Goal: Information Seeking & Learning: Learn about a topic

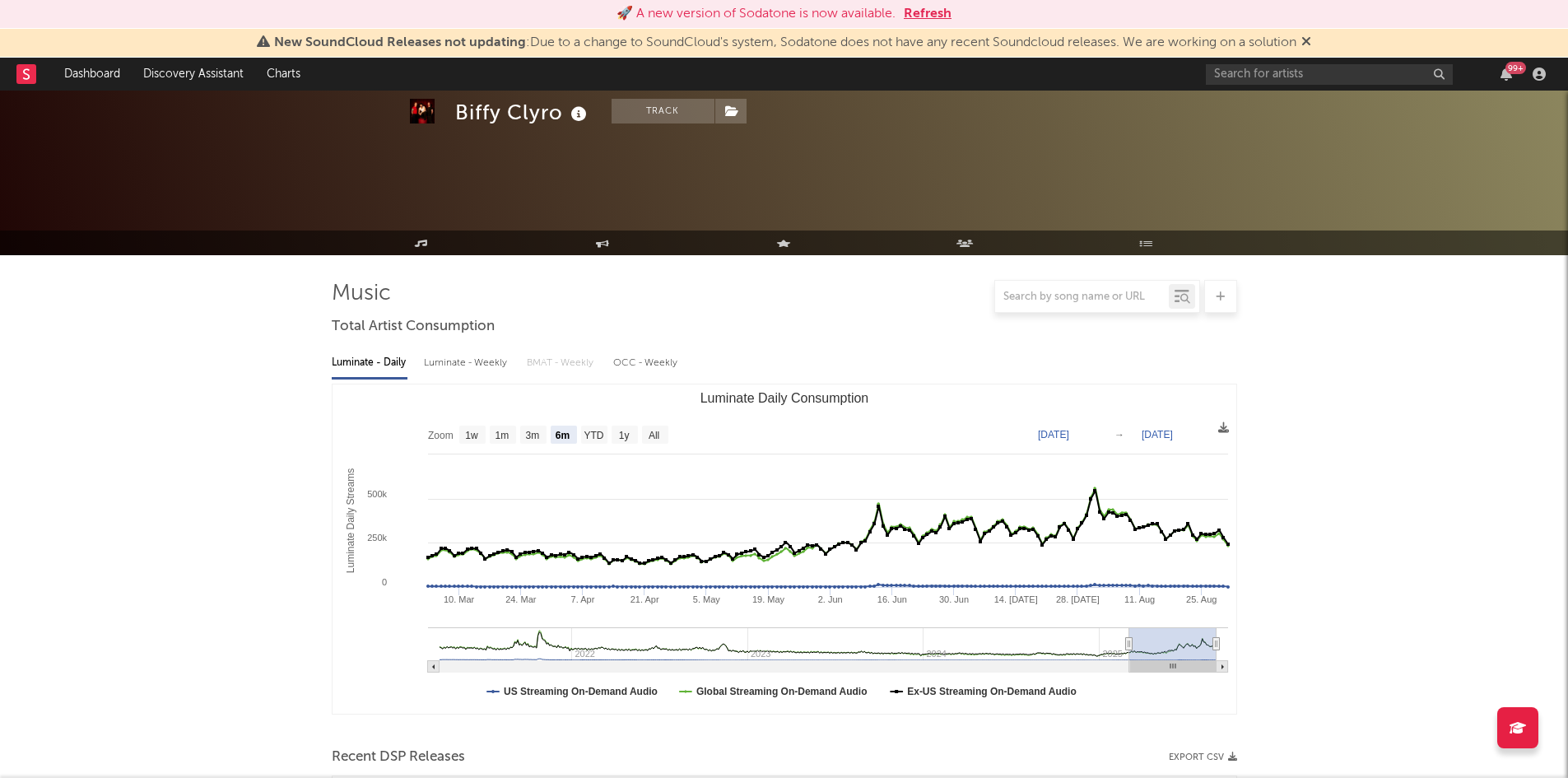
select select "6m"
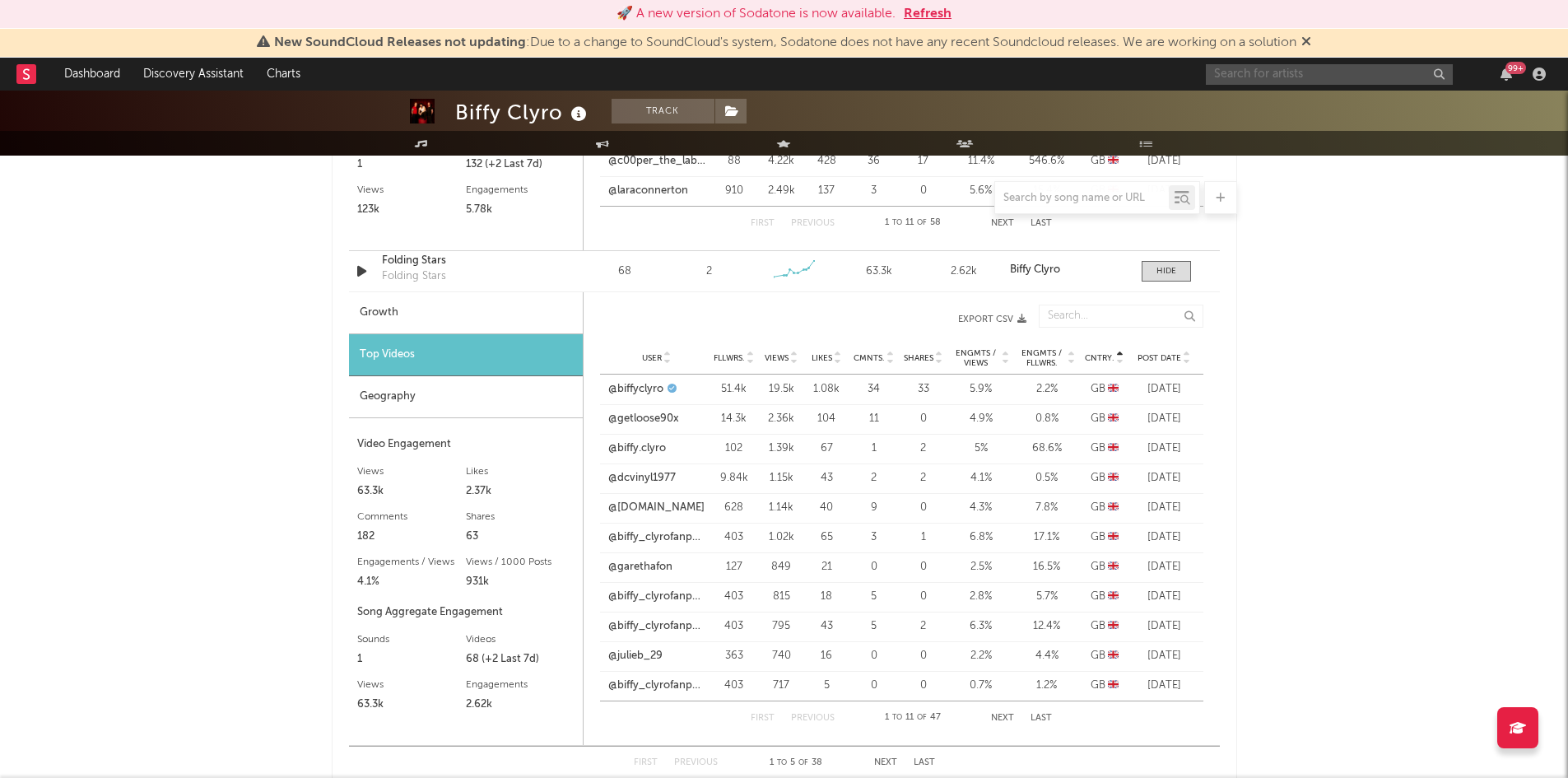
click at [1245, 73] on input "text" at bounding box center [1329, 74] width 247 height 21
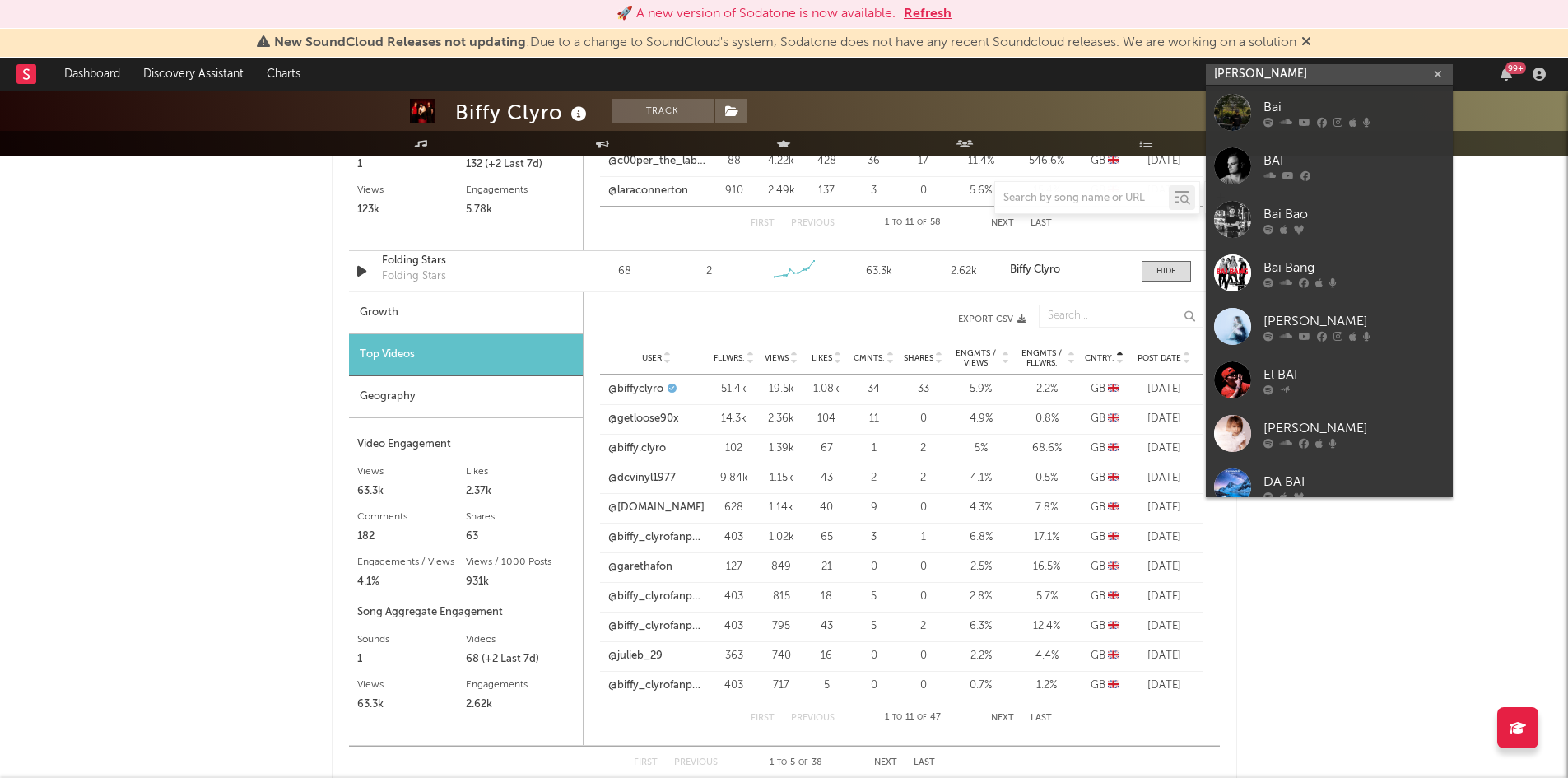
type input "bailey zimmerman"
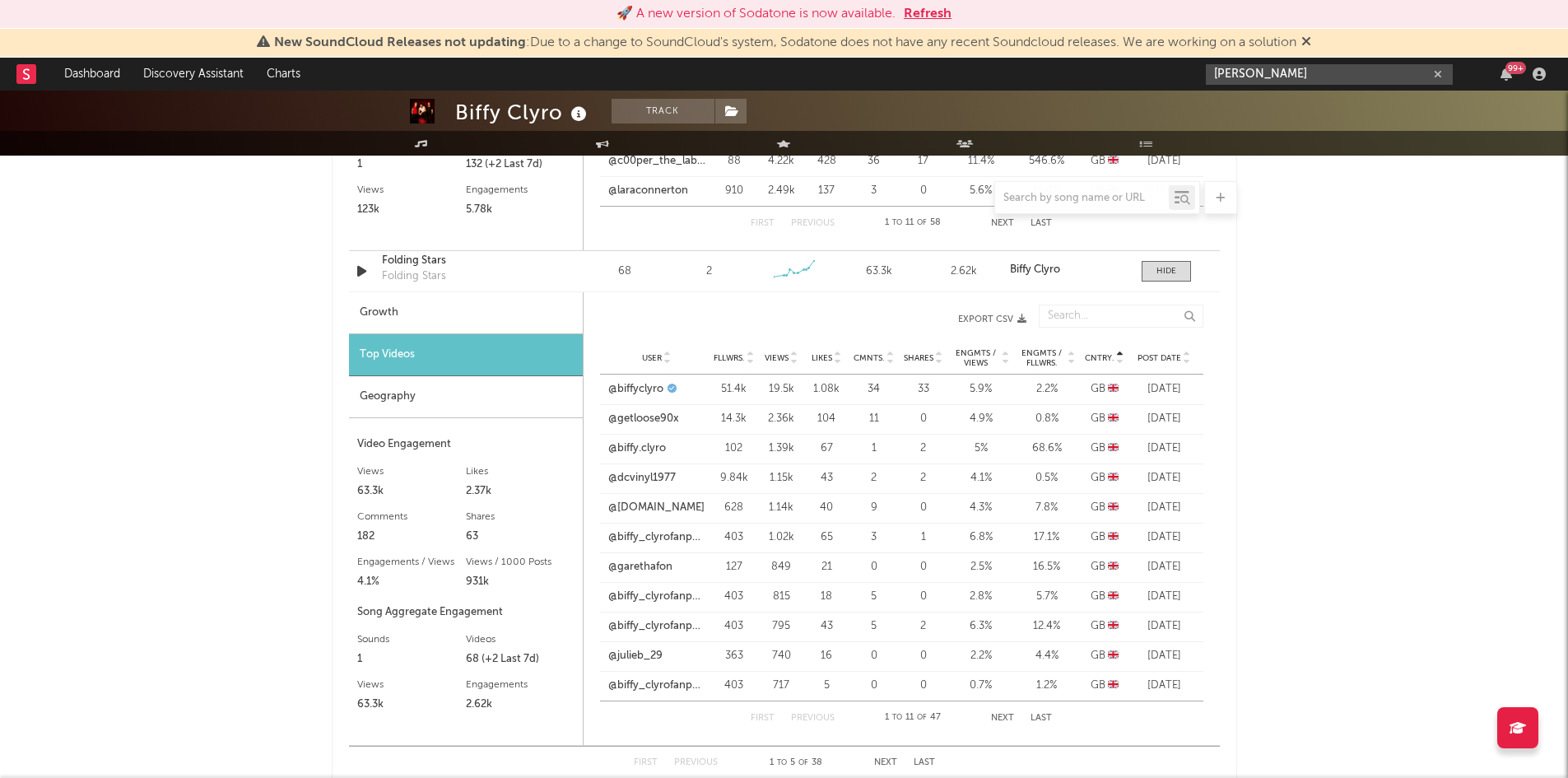
click at [1352, 72] on input "bailey zimmerman" at bounding box center [1329, 74] width 247 height 21
click at [1380, 112] on div "[PERSON_NAME]" at bounding box center [1354, 107] width 181 height 20
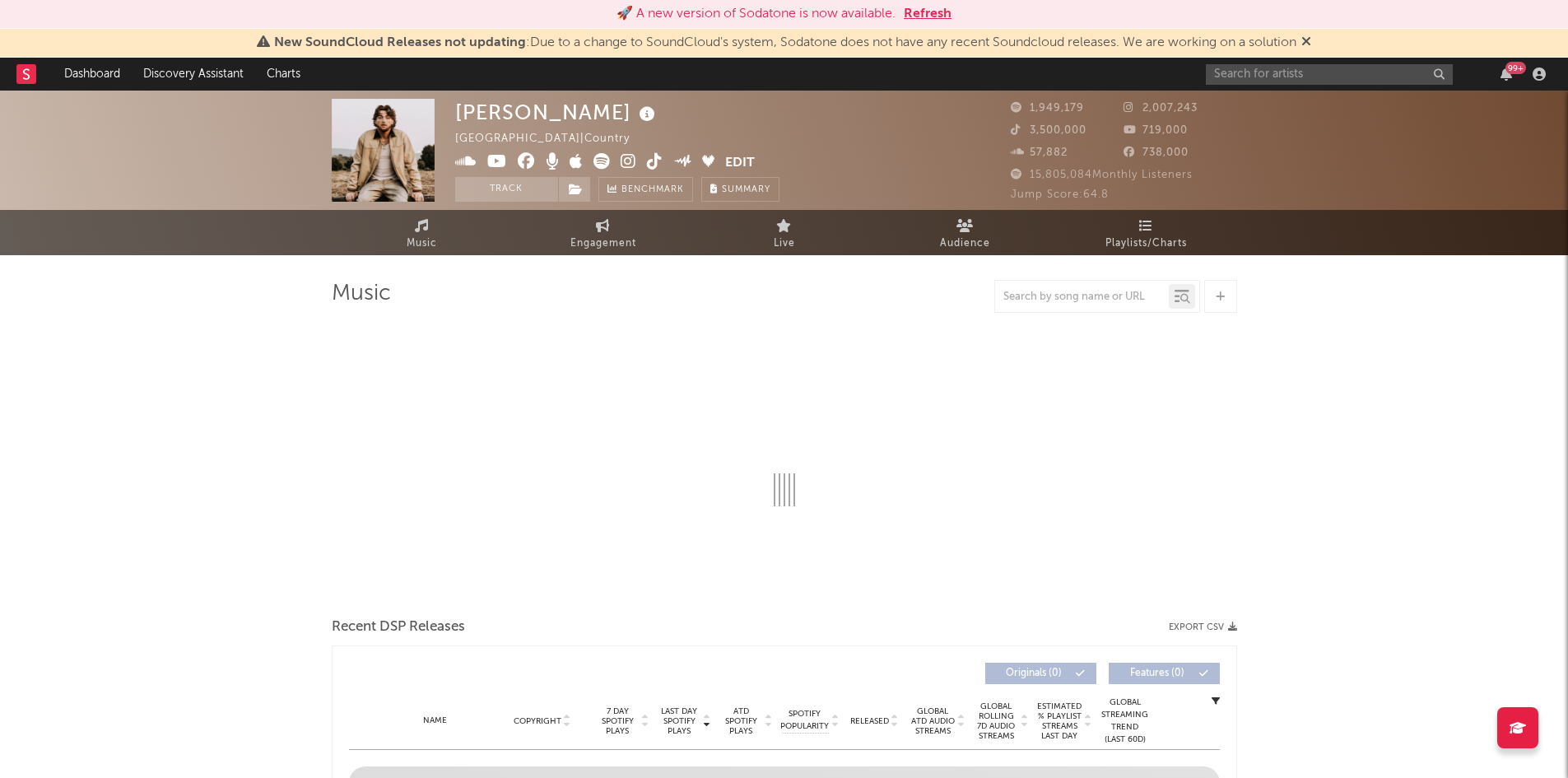
select select "6m"
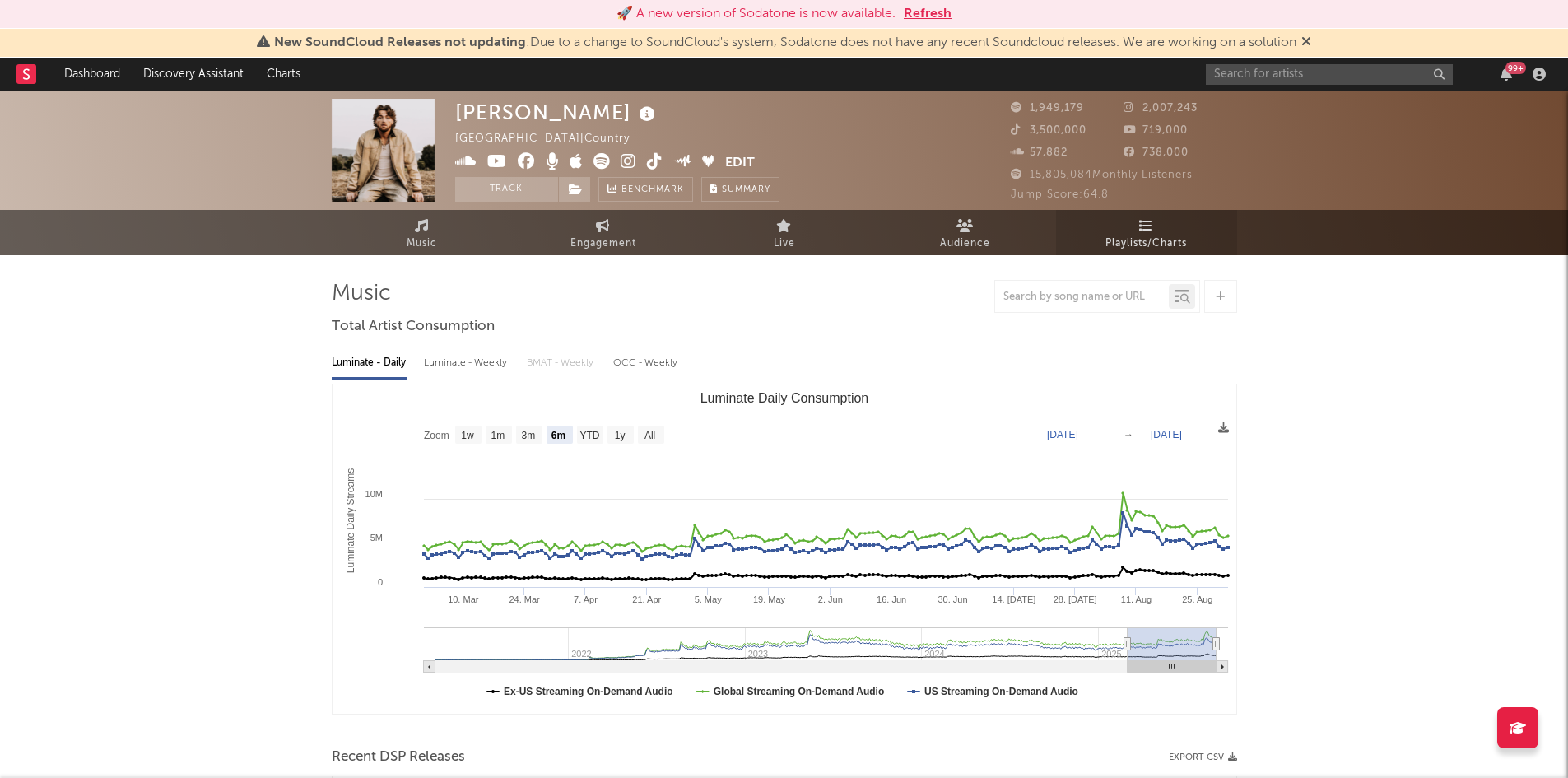
click at [1105, 234] on span "Playlists/Charts" at bounding box center [1145, 243] width 81 height 20
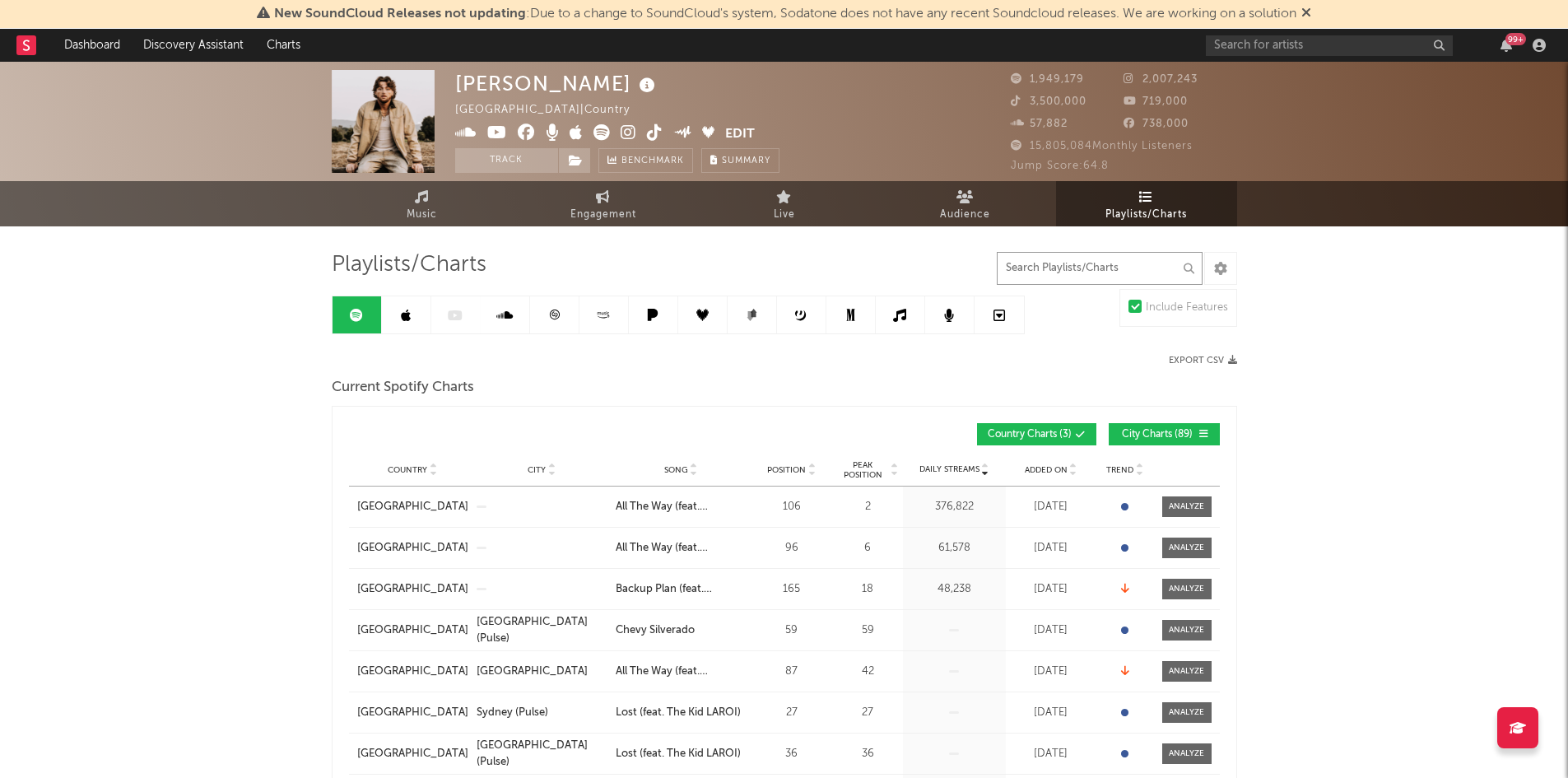
click at [1098, 262] on input "text" at bounding box center [1099, 268] width 206 height 33
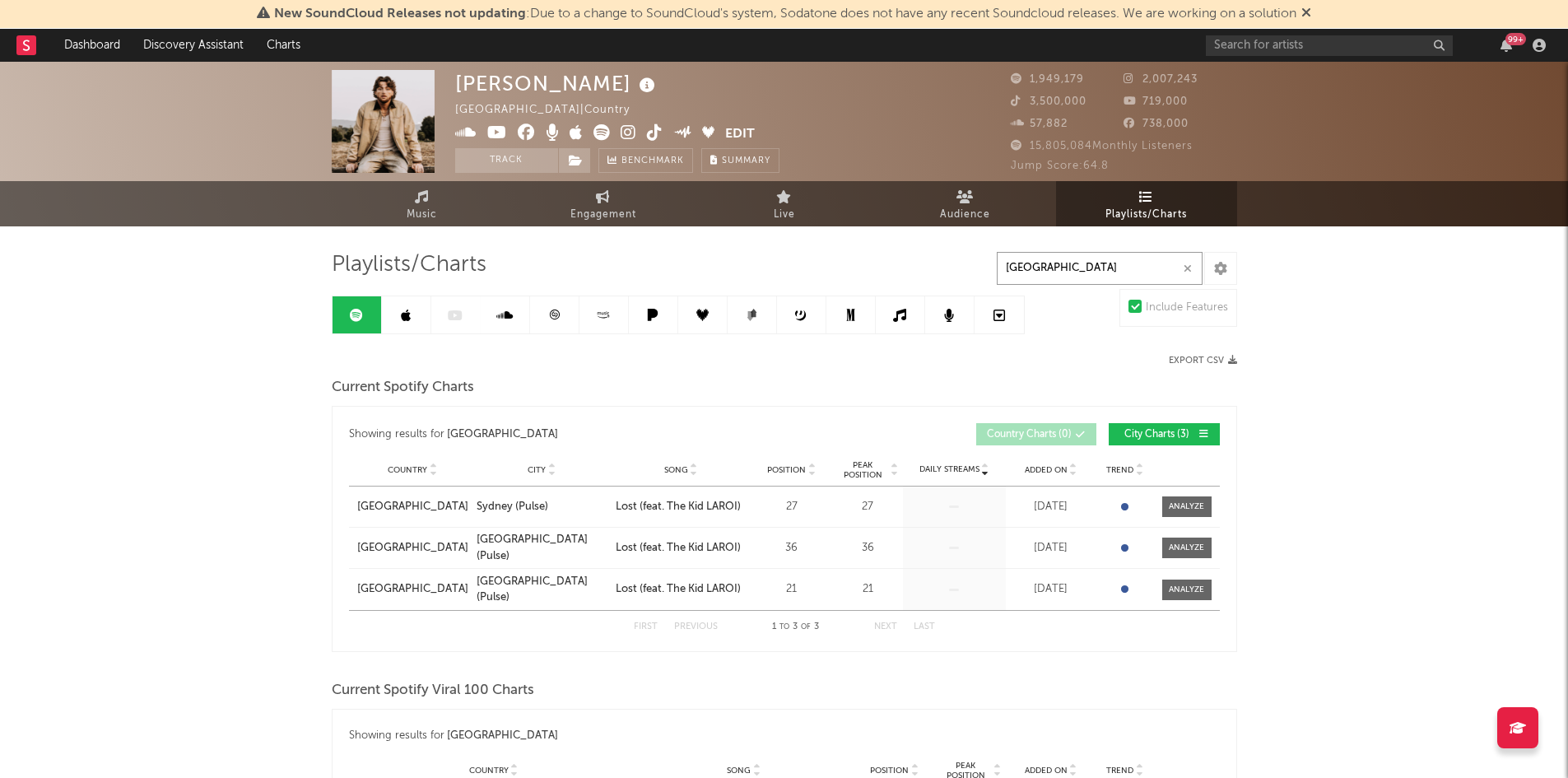
type input "[GEOGRAPHIC_DATA]"
click at [1125, 430] on span "City Charts ( 3 )" at bounding box center [1156, 435] width 75 height 10
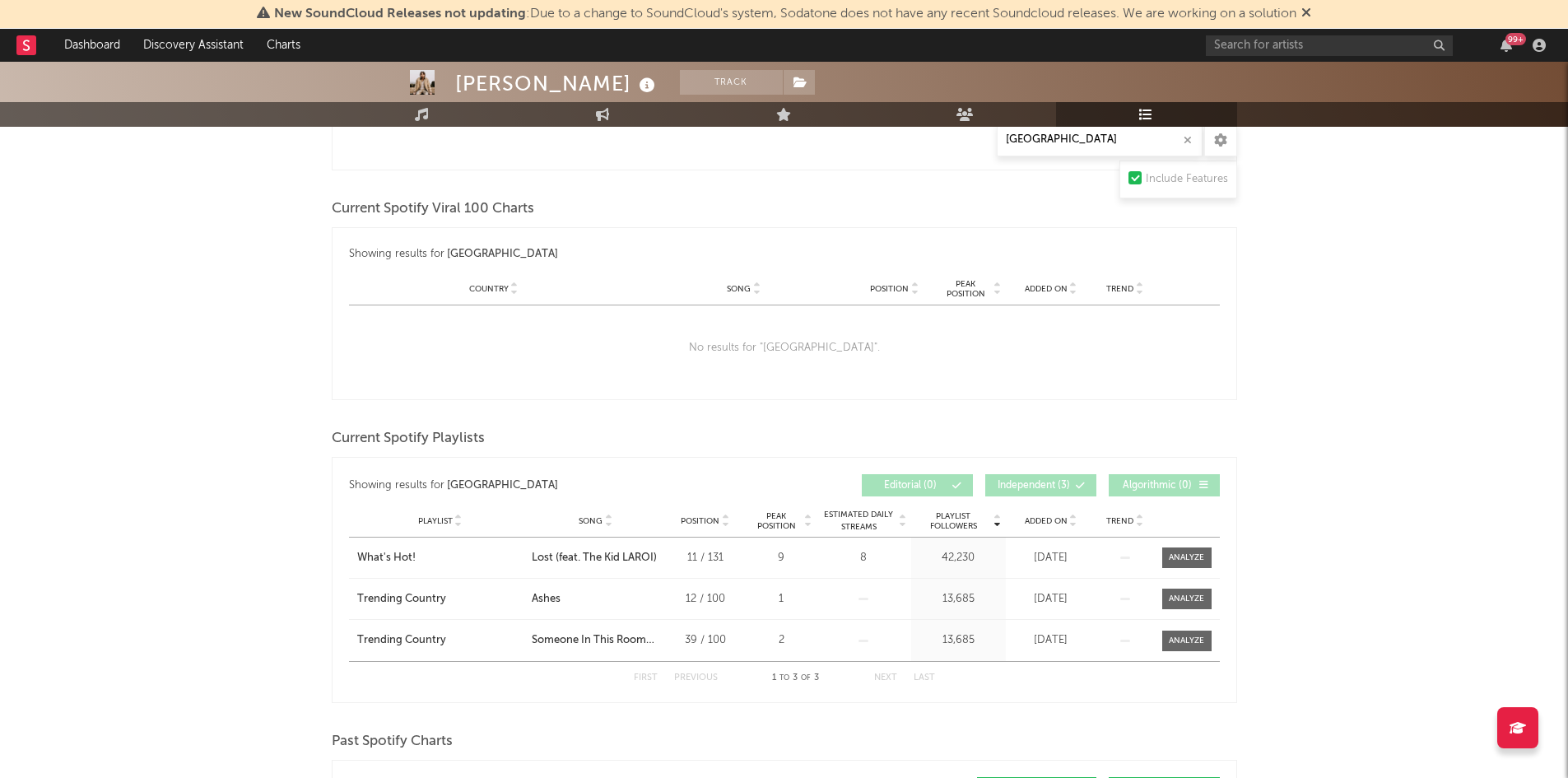
scroll to position [412, 0]
click at [406, 560] on div "What's Hot!" at bounding box center [386, 557] width 58 height 16
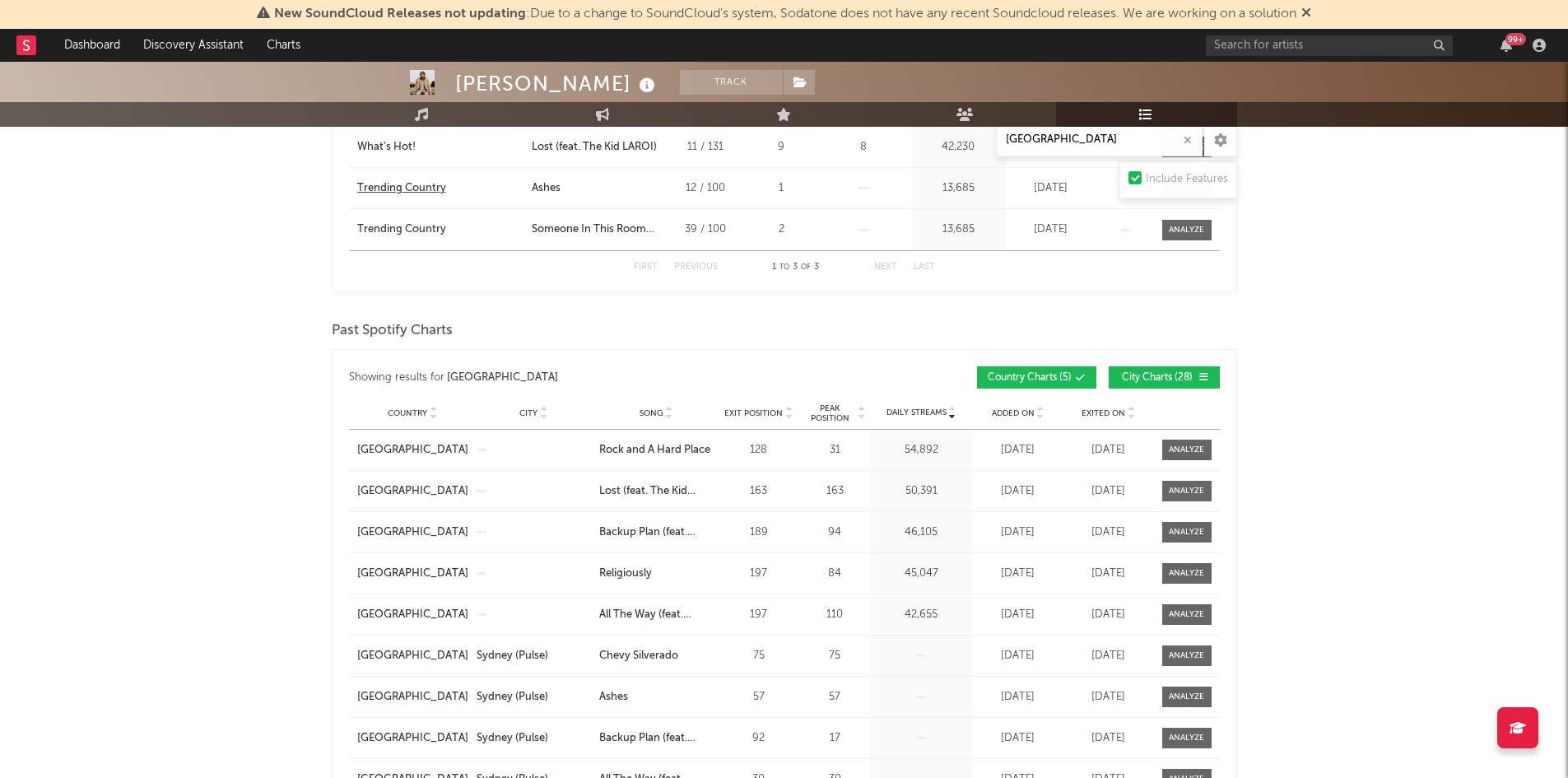
scroll to position [823, 0]
click at [1169, 364] on button "City Charts ( 28 )" at bounding box center [1164, 375] width 112 height 22
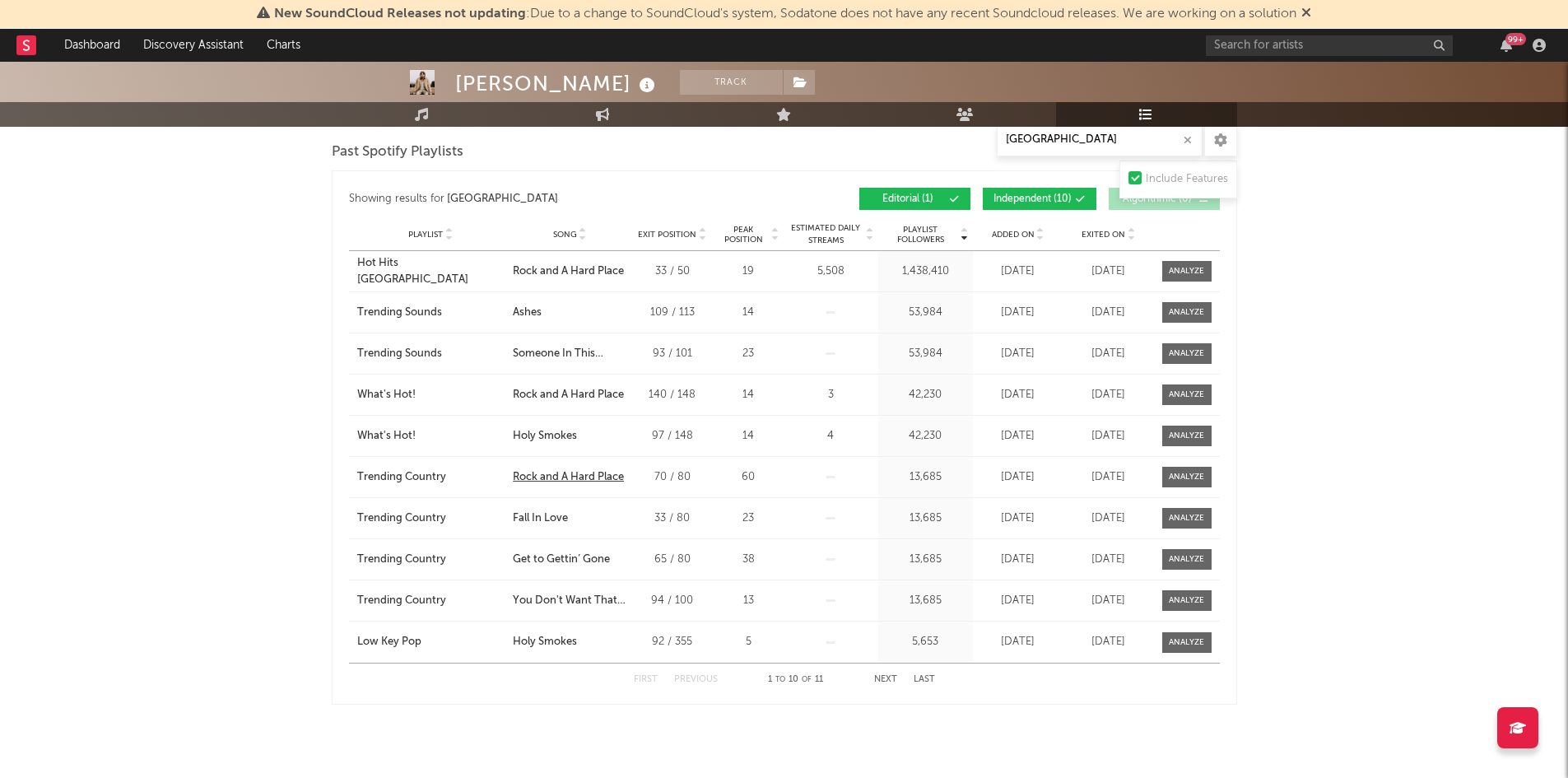
scroll to position [1976, 0]
click at [887, 674] on button "Next" at bounding box center [886, 677] width 23 height 9
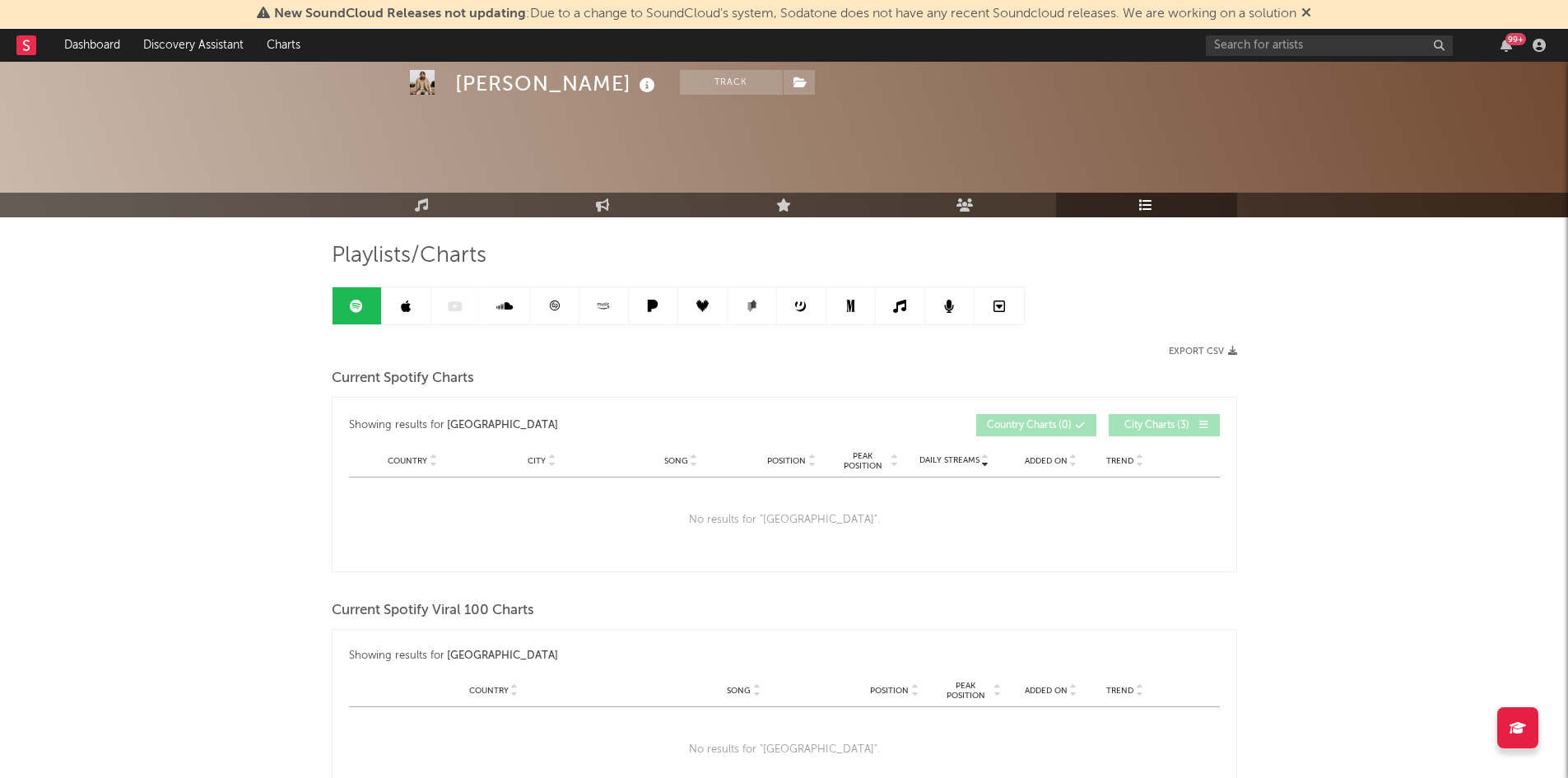
scroll to position [0, 0]
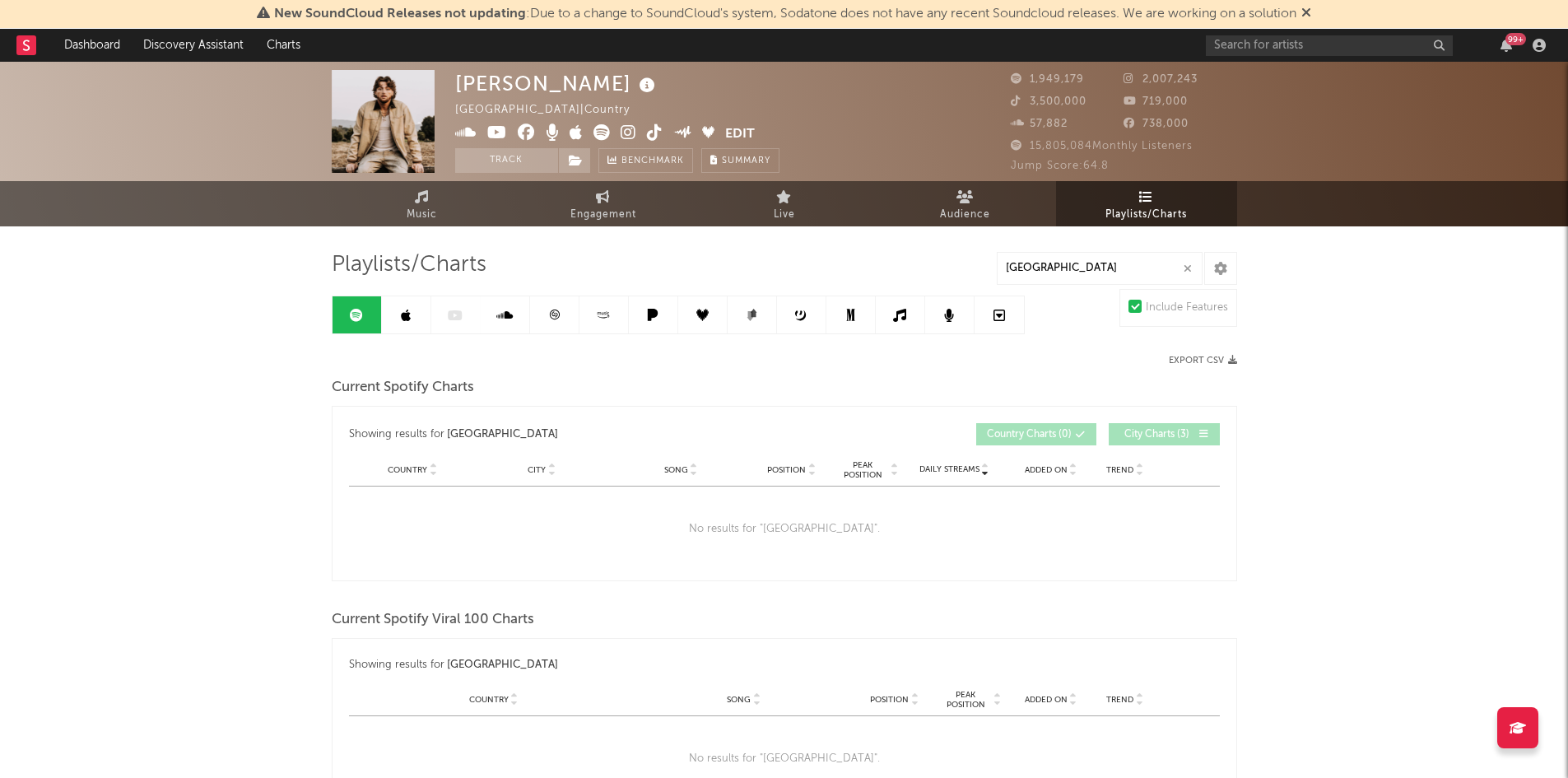
click at [558, 324] on link at bounding box center [555, 315] width 50 height 37
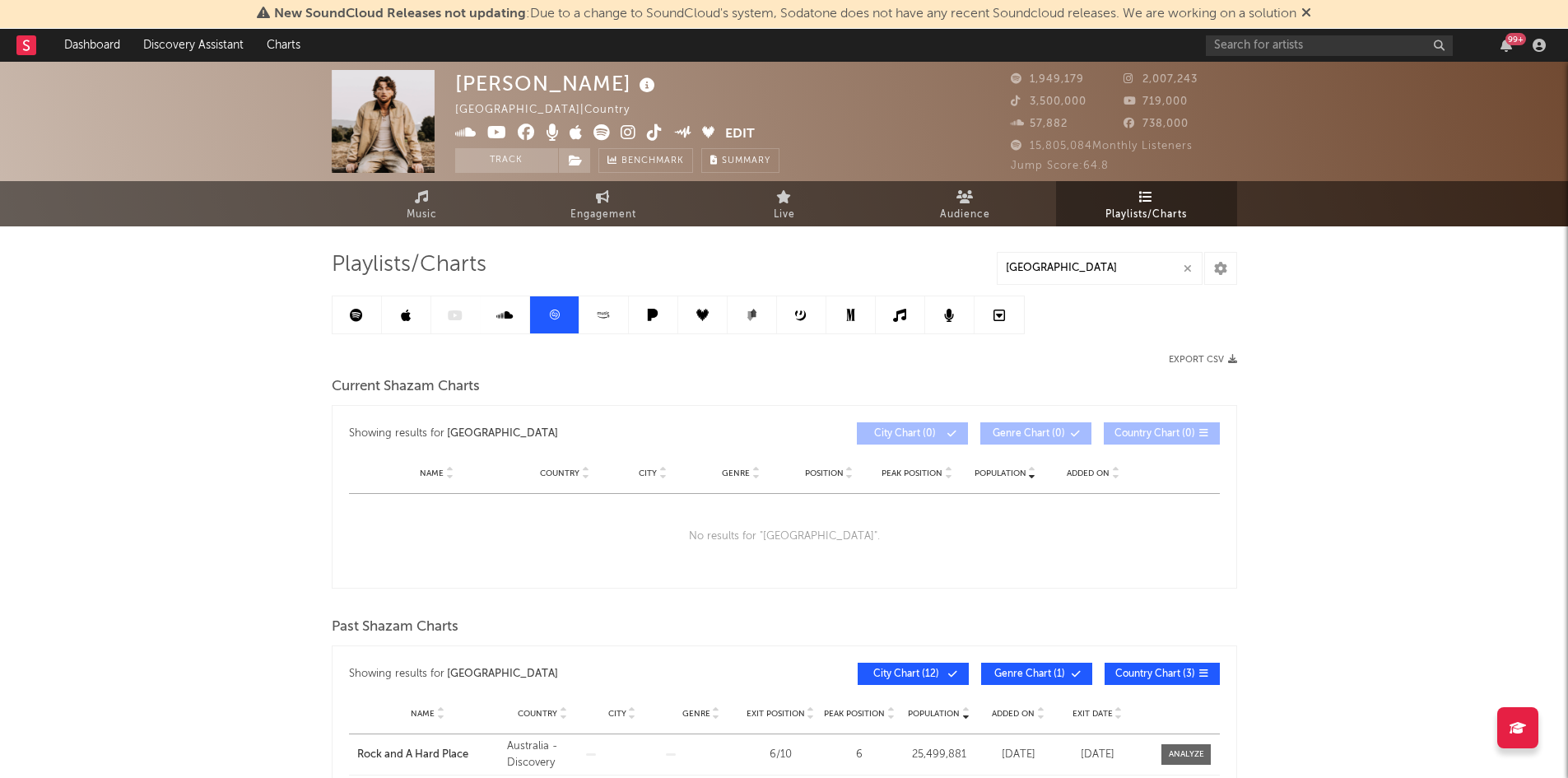
click at [413, 319] on link at bounding box center [407, 315] width 50 height 37
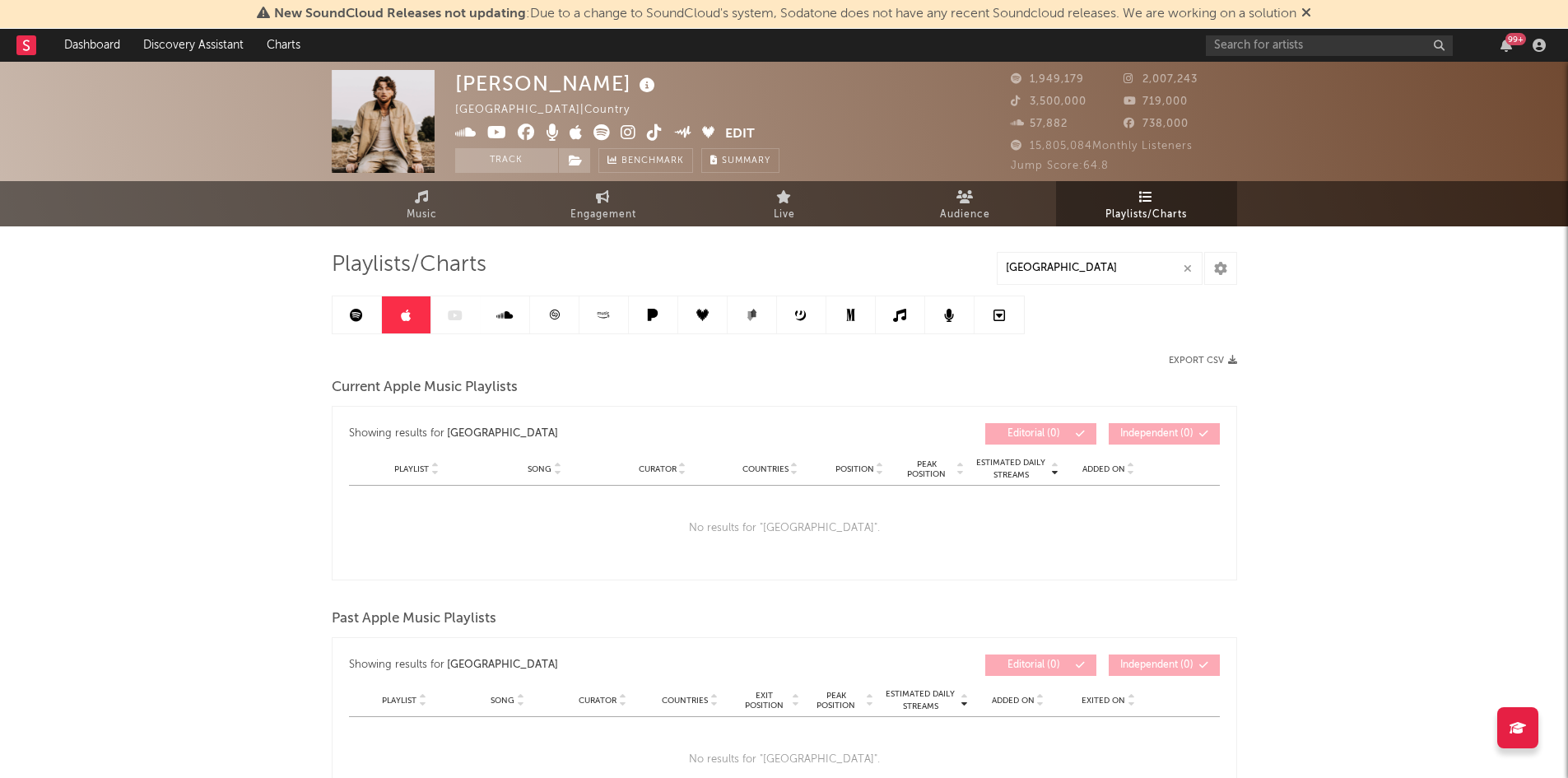
click at [564, 315] on link at bounding box center [555, 315] width 50 height 37
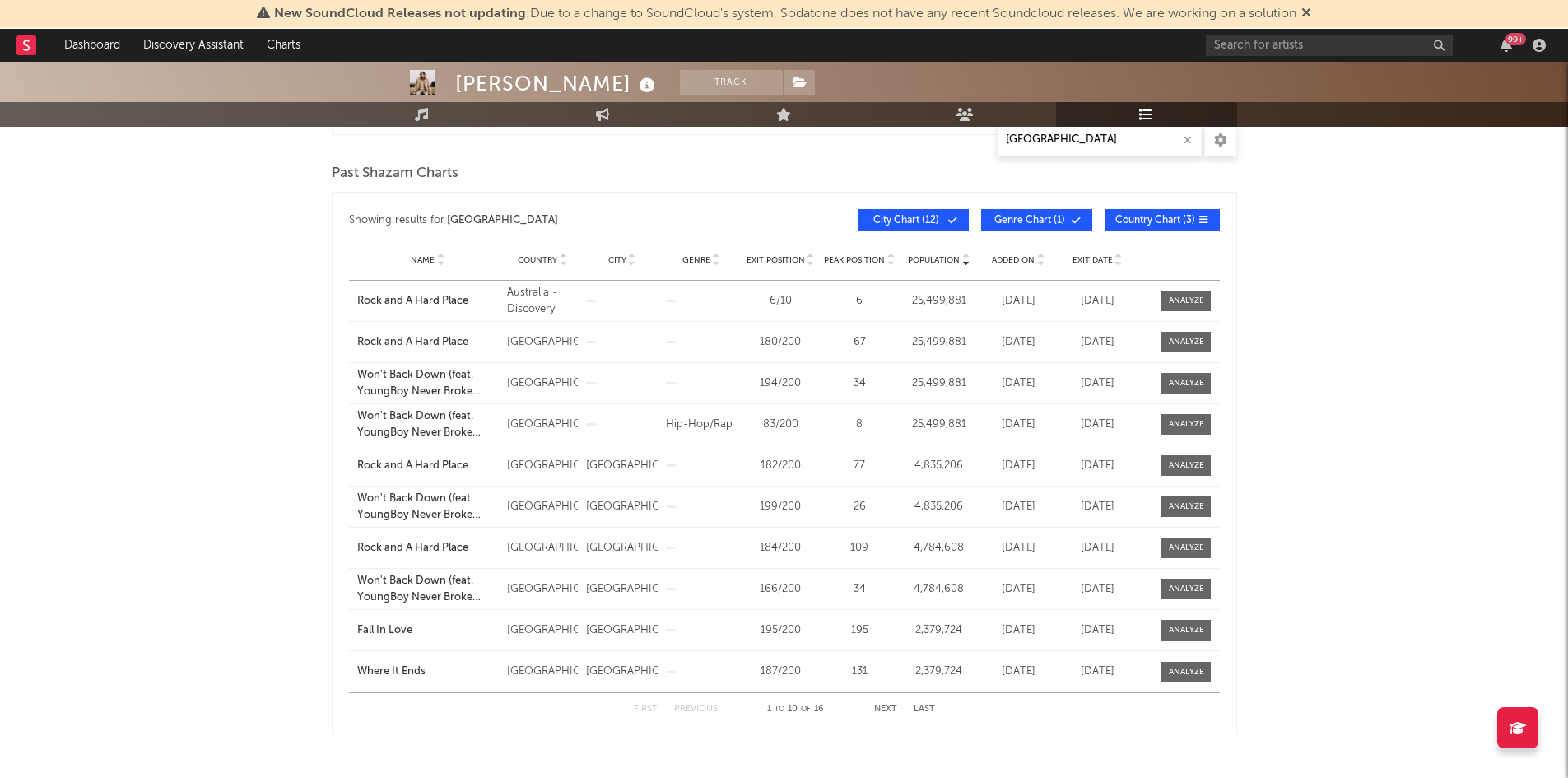
scroll to position [494, 0]
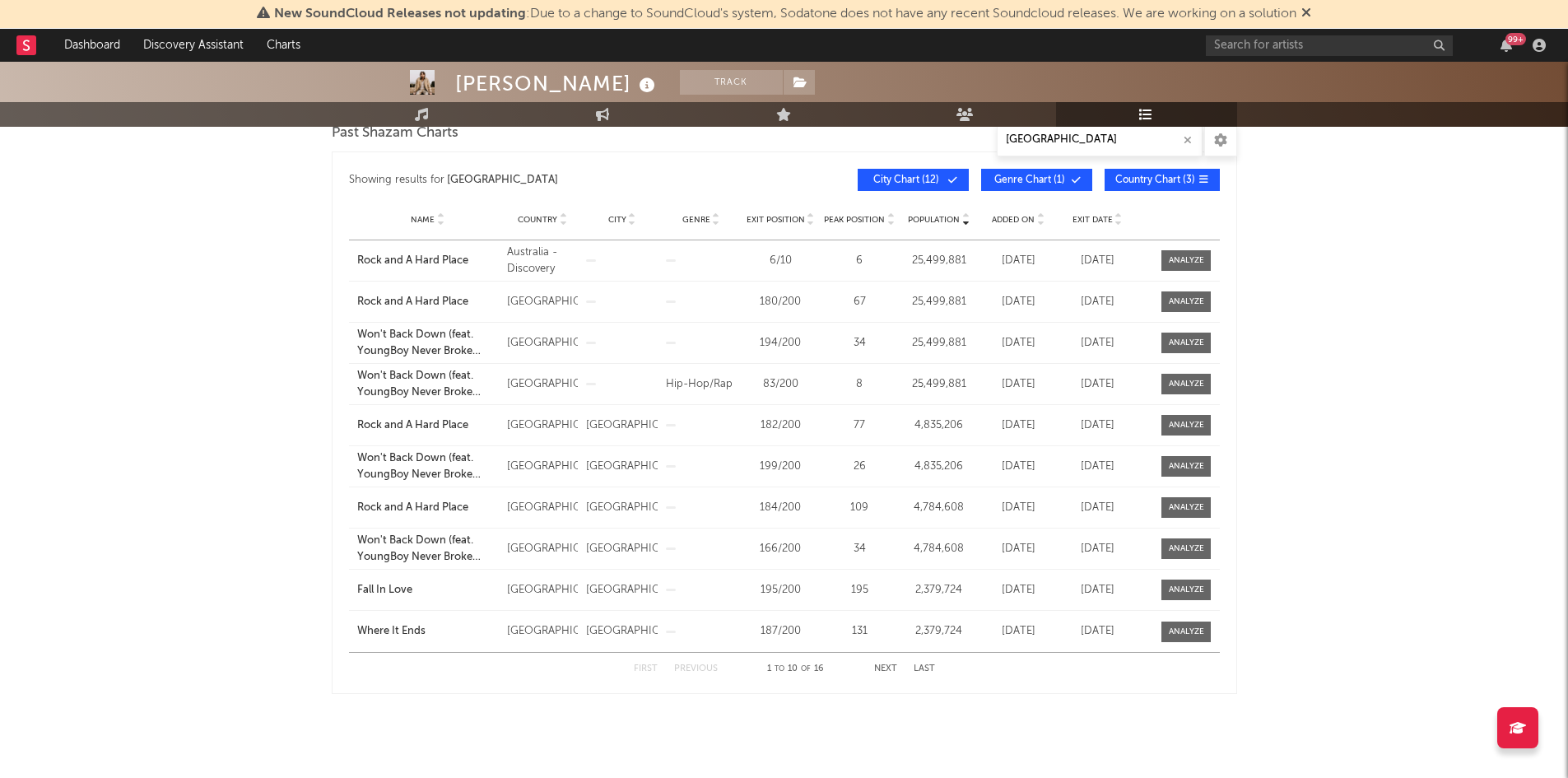
click at [887, 665] on button "Next" at bounding box center [886, 668] width 23 height 9
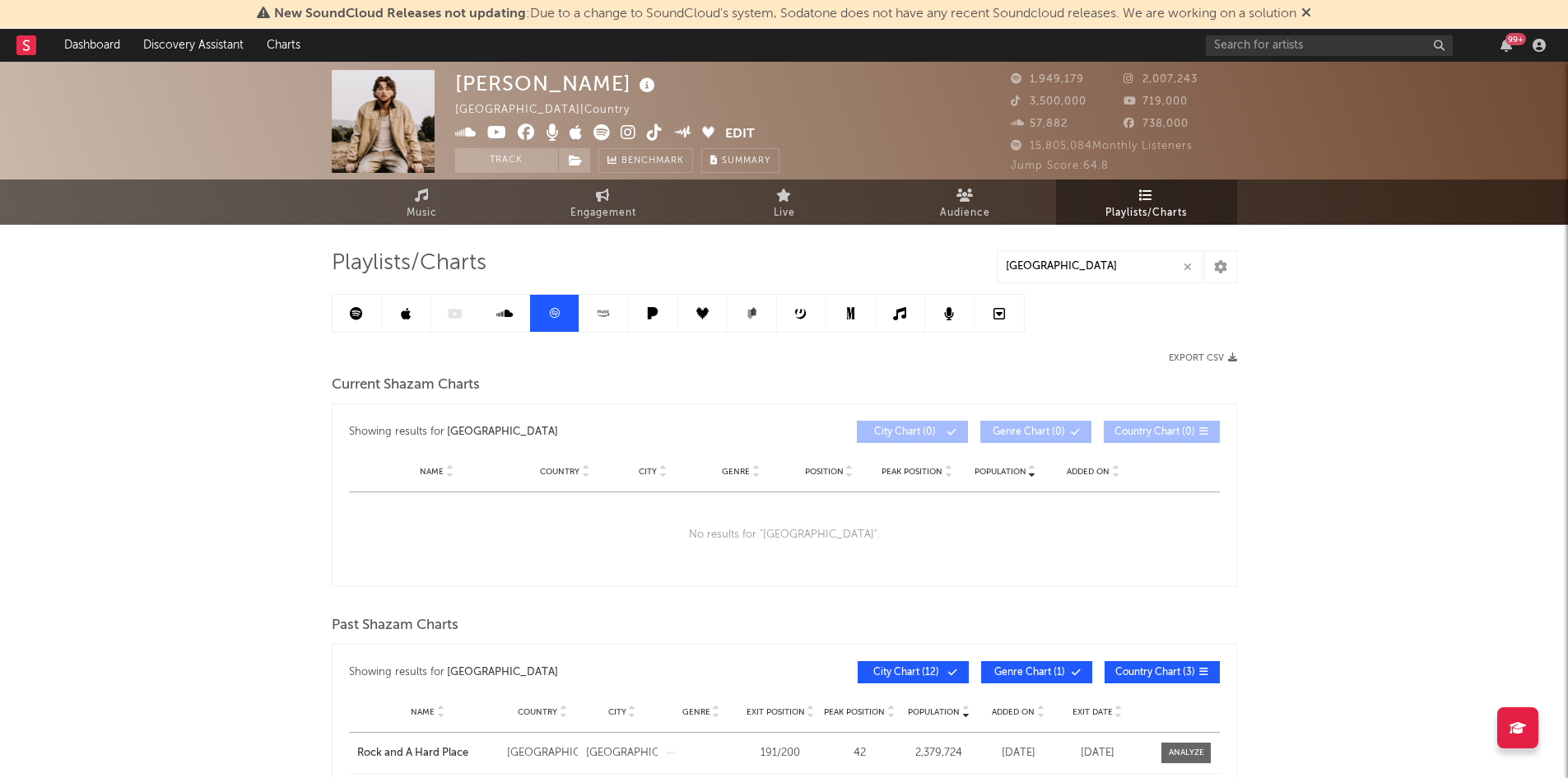
scroll to position [0, 0]
